Goal: Complete application form

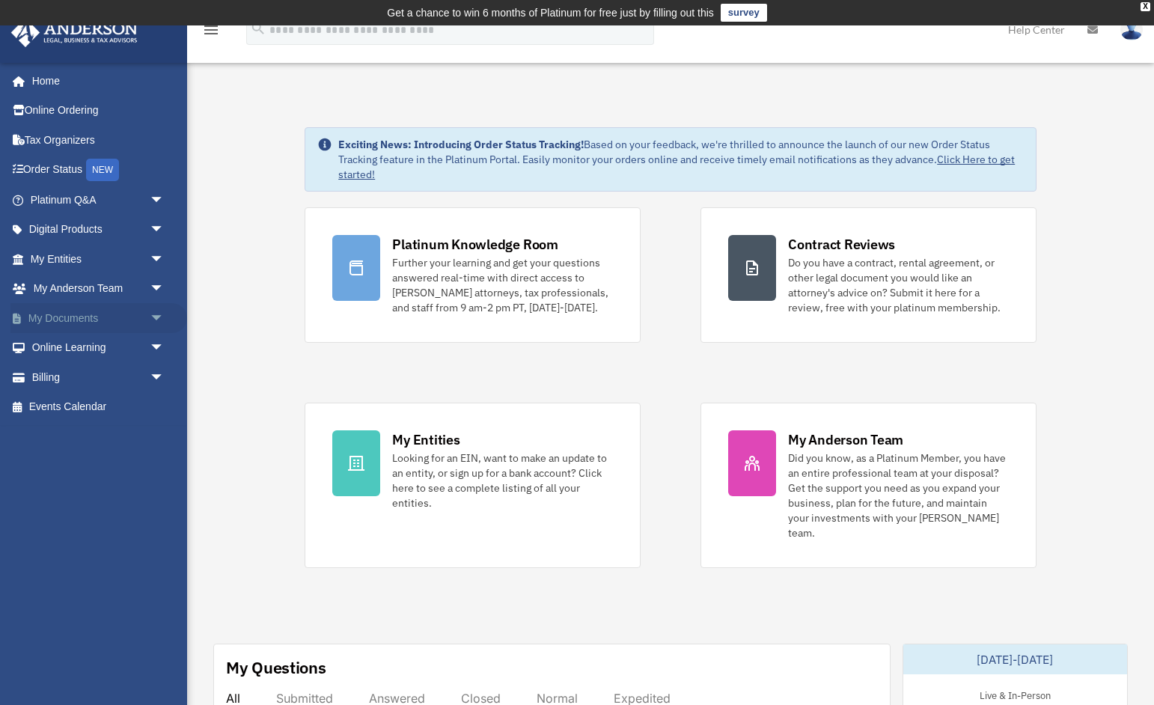
click at [135, 311] on link "My Documents arrow_drop_down" at bounding box center [98, 318] width 177 height 30
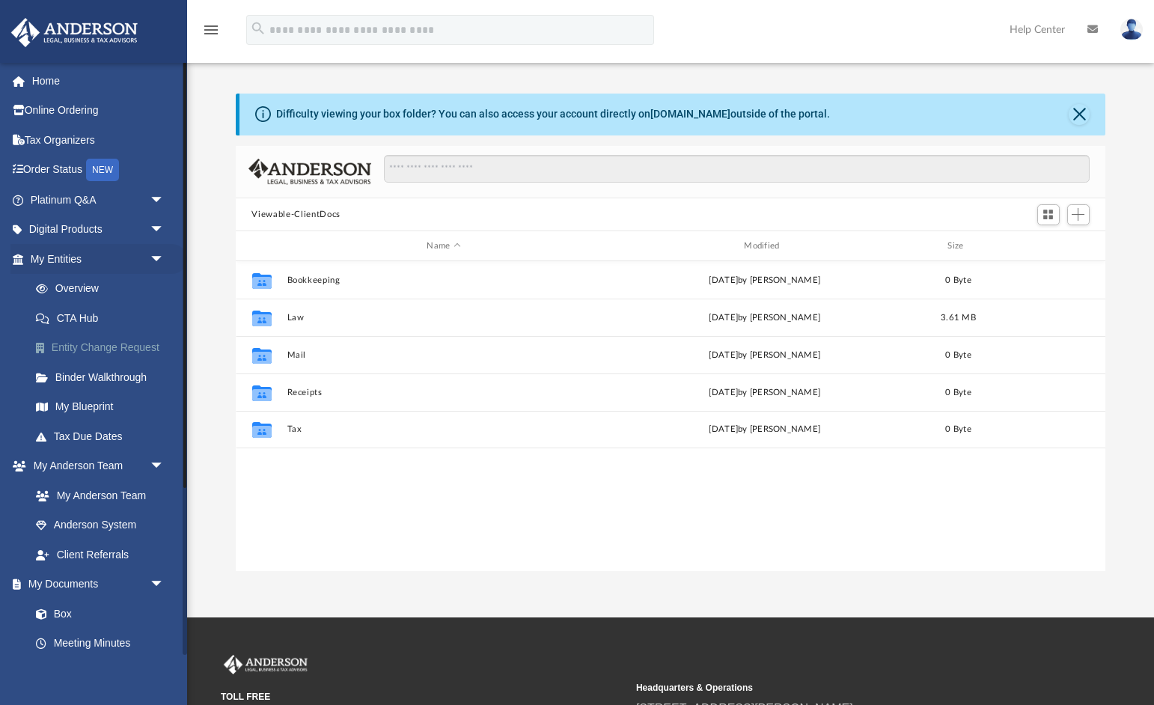
scroll to position [340, 870]
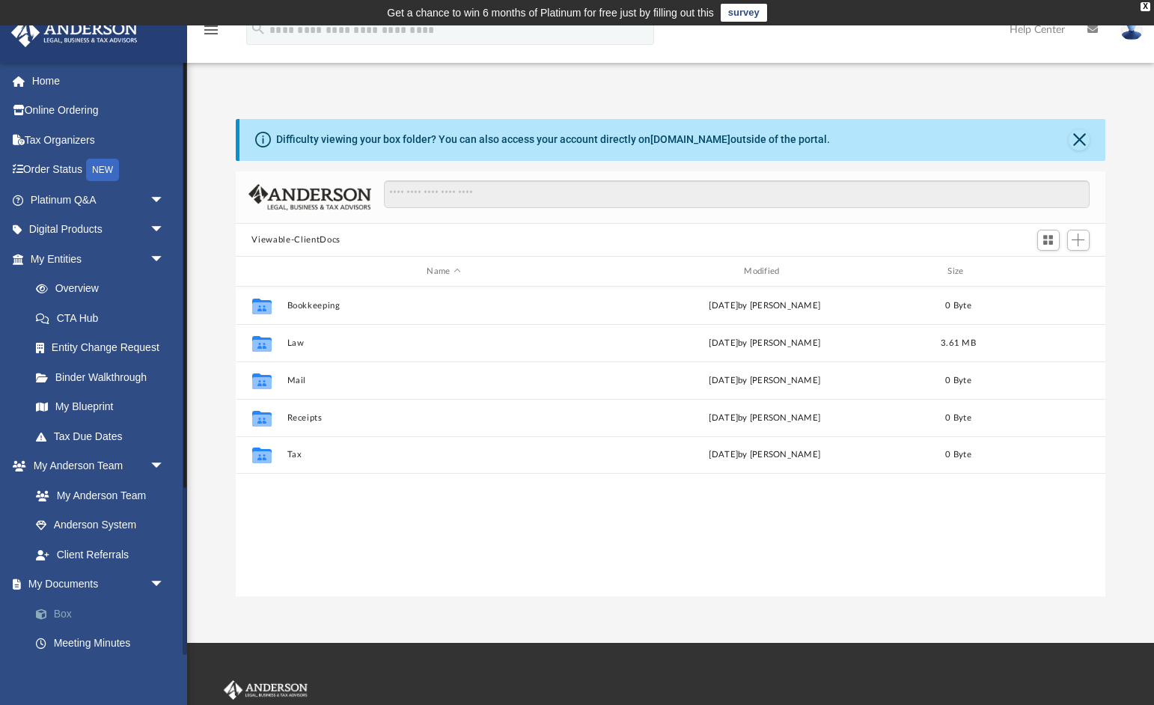
click at [71, 606] on link "Box" at bounding box center [104, 614] width 166 height 30
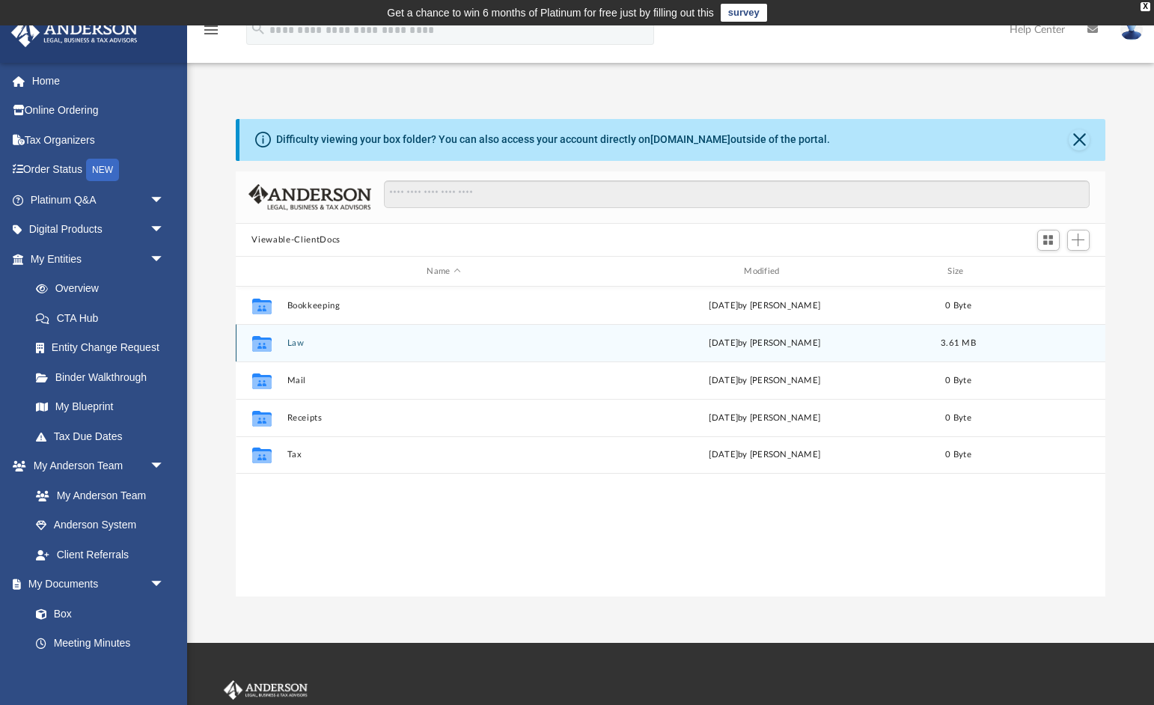
click at [290, 342] on button "Law" at bounding box center [444, 343] width 314 height 10
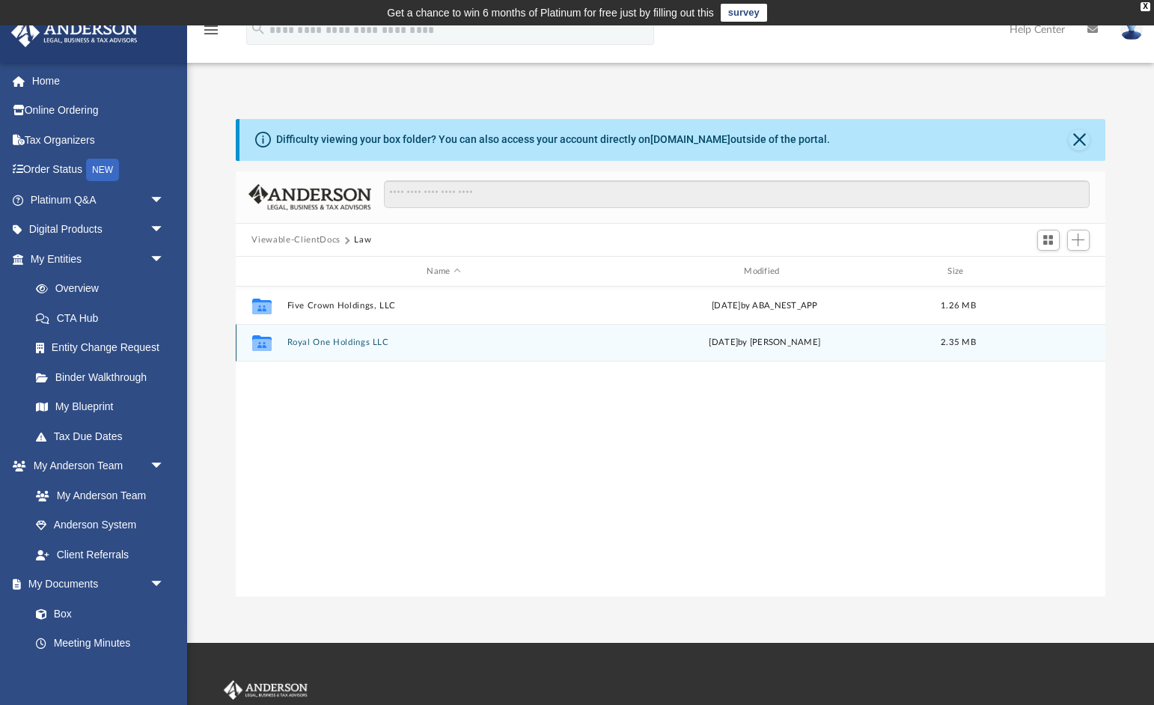
click at [321, 343] on button "Royal One Holdings LLC" at bounding box center [444, 343] width 314 height 10
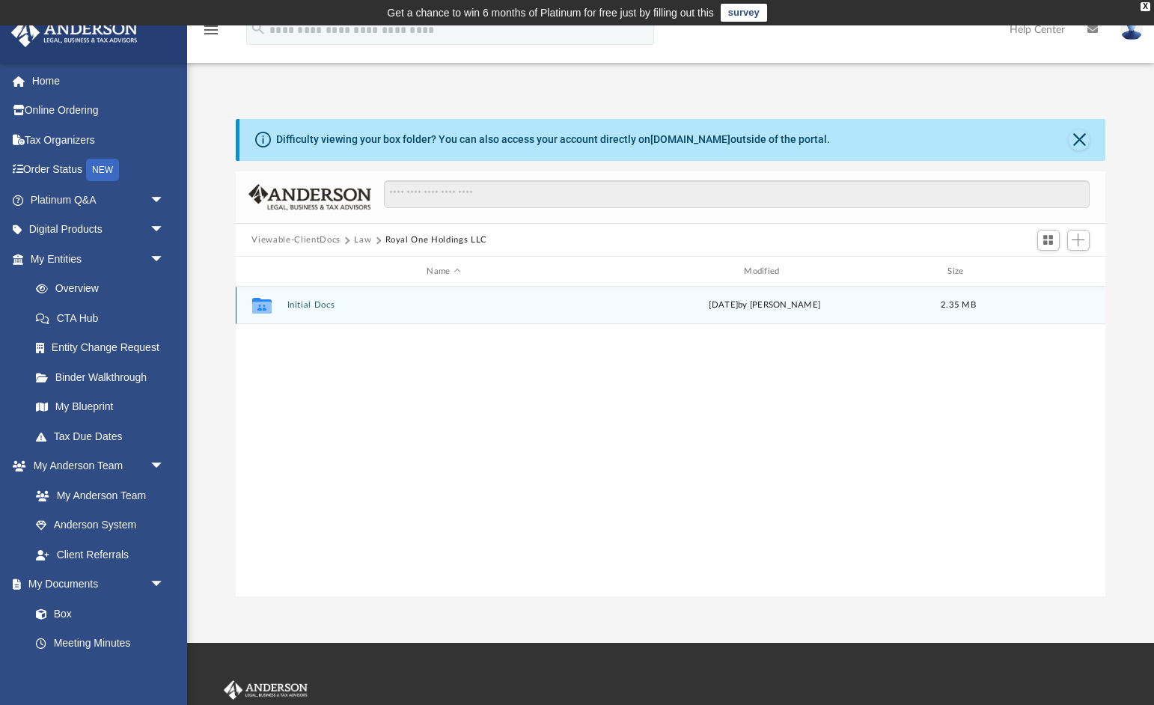
click at [315, 303] on button "Initial Docs" at bounding box center [444, 306] width 314 height 10
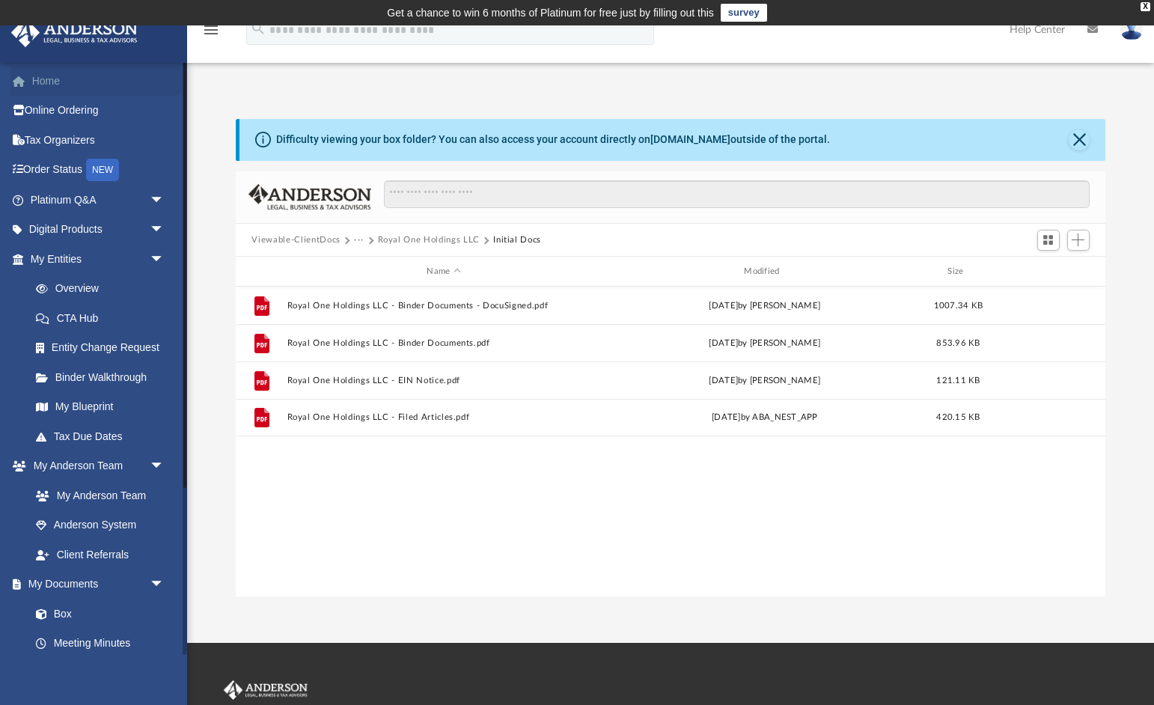
click at [45, 84] on link "Home" at bounding box center [98, 81] width 177 height 30
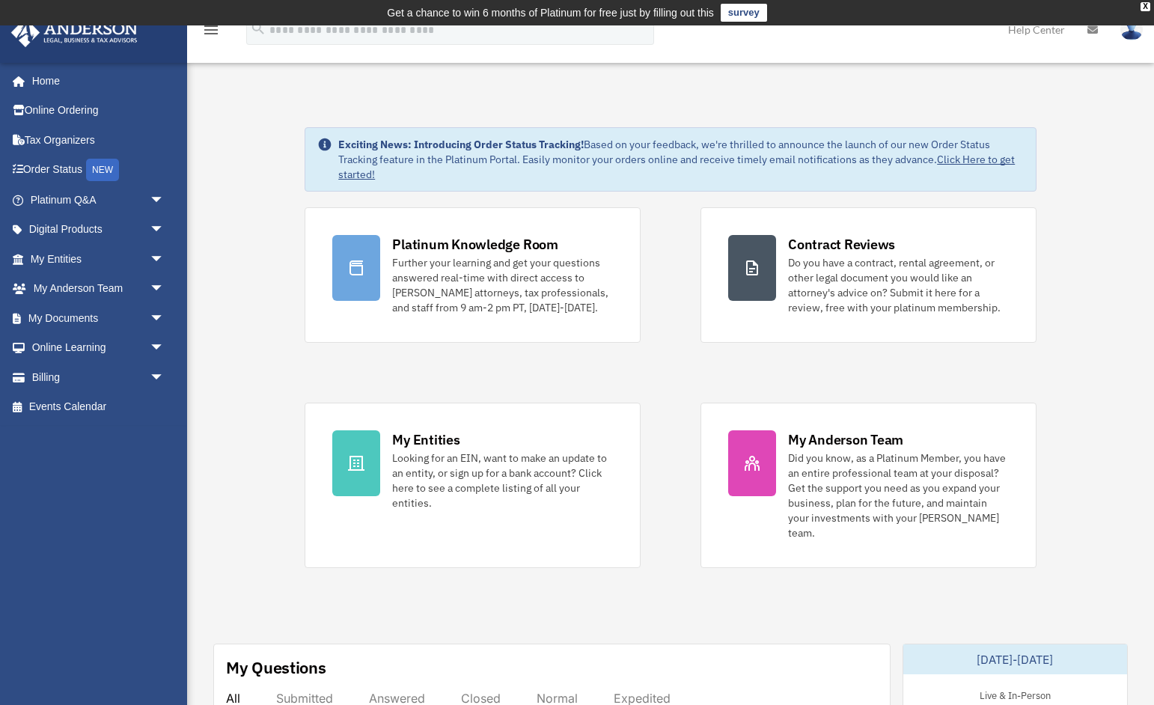
click at [665, 267] on div "Platinum Knowledge Room Further your learning and get your questions answered r…" at bounding box center [671, 387] width 732 height 361
click at [687, 270] on div "Platinum Knowledge Room Further your learning and get your questions answered r…" at bounding box center [671, 387] width 732 height 361
click at [663, 273] on div "Platinum Knowledge Room Further your learning and get your questions answered r…" at bounding box center [671, 387] width 732 height 361
click at [52, 85] on link "Home" at bounding box center [98, 81] width 177 height 30
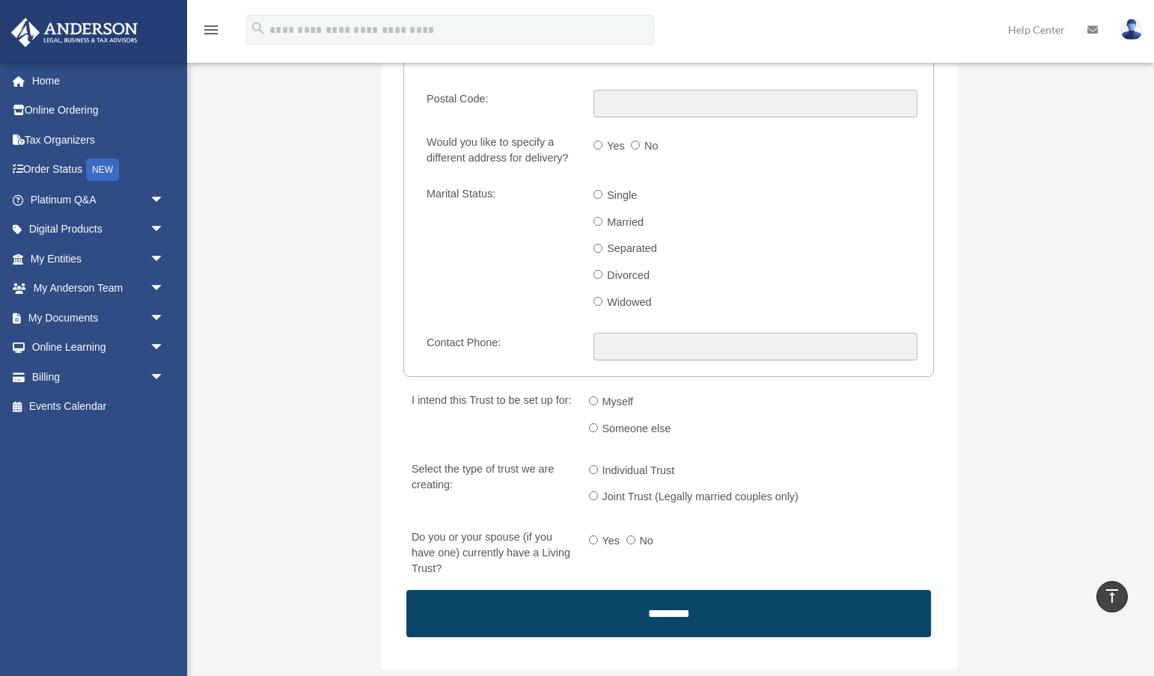
scroll to position [2114, 0]
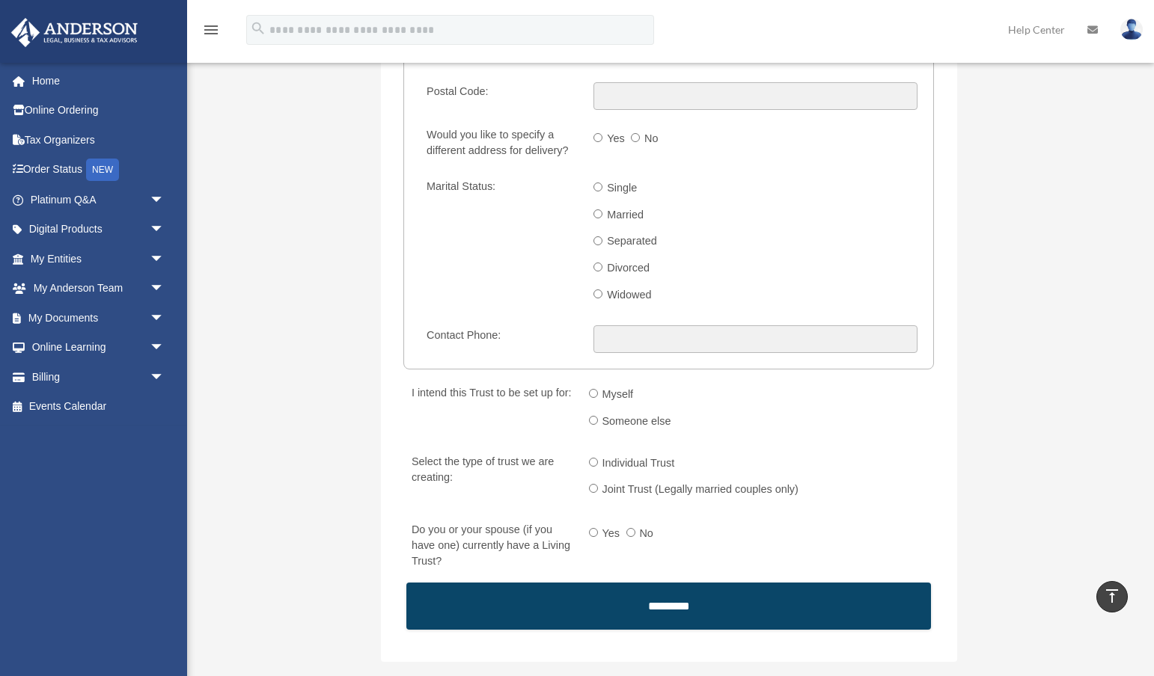
click at [587, 388] on div "I intend this Trust to be set up for: Myself Someone else" at bounding box center [668, 410] width 530 height 56
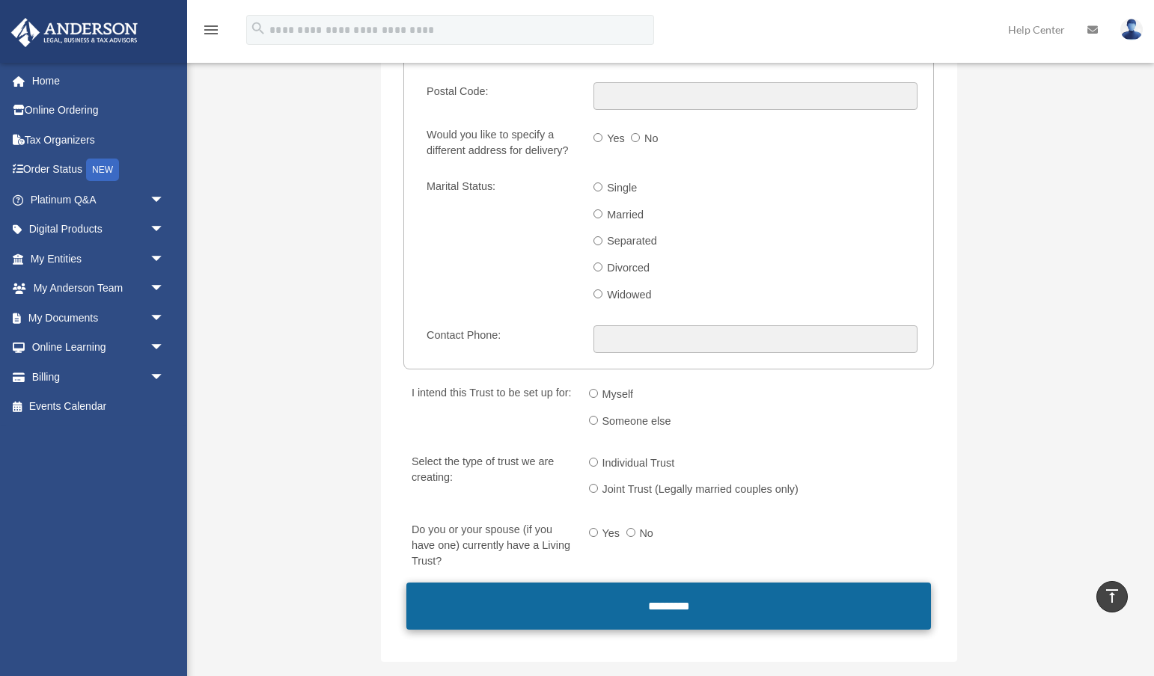
click at [650, 589] on input "*********" at bounding box center [668, 606] width 524 height 47
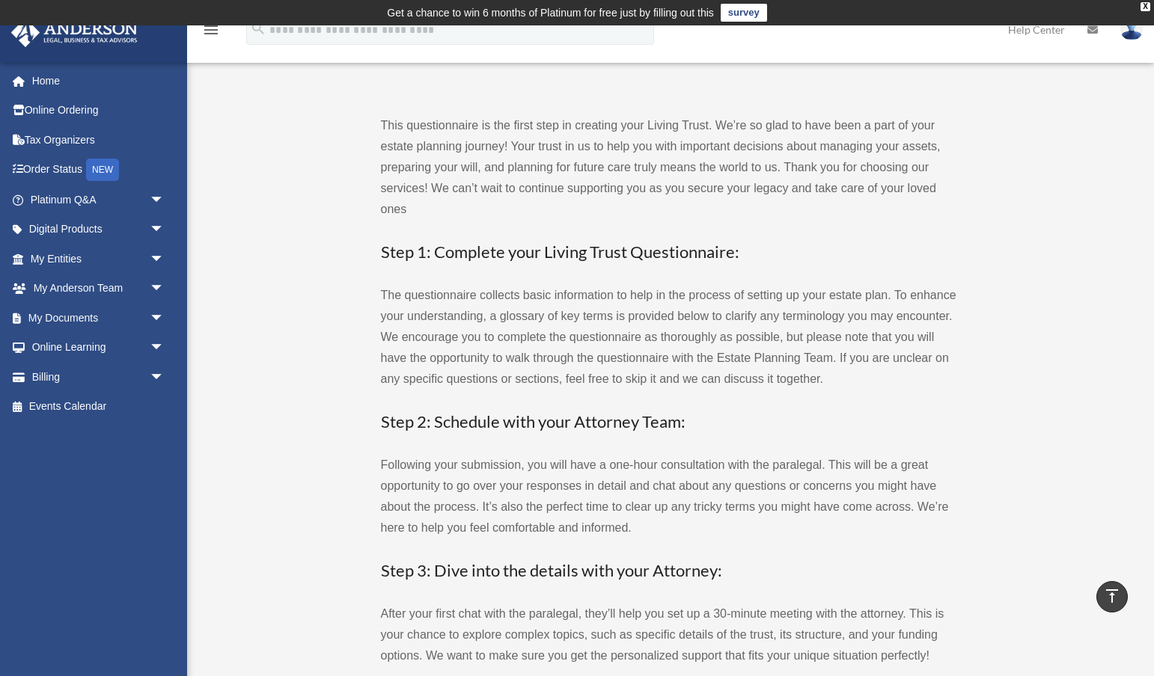
scroll to position [0, 0]
